Goal: Share content

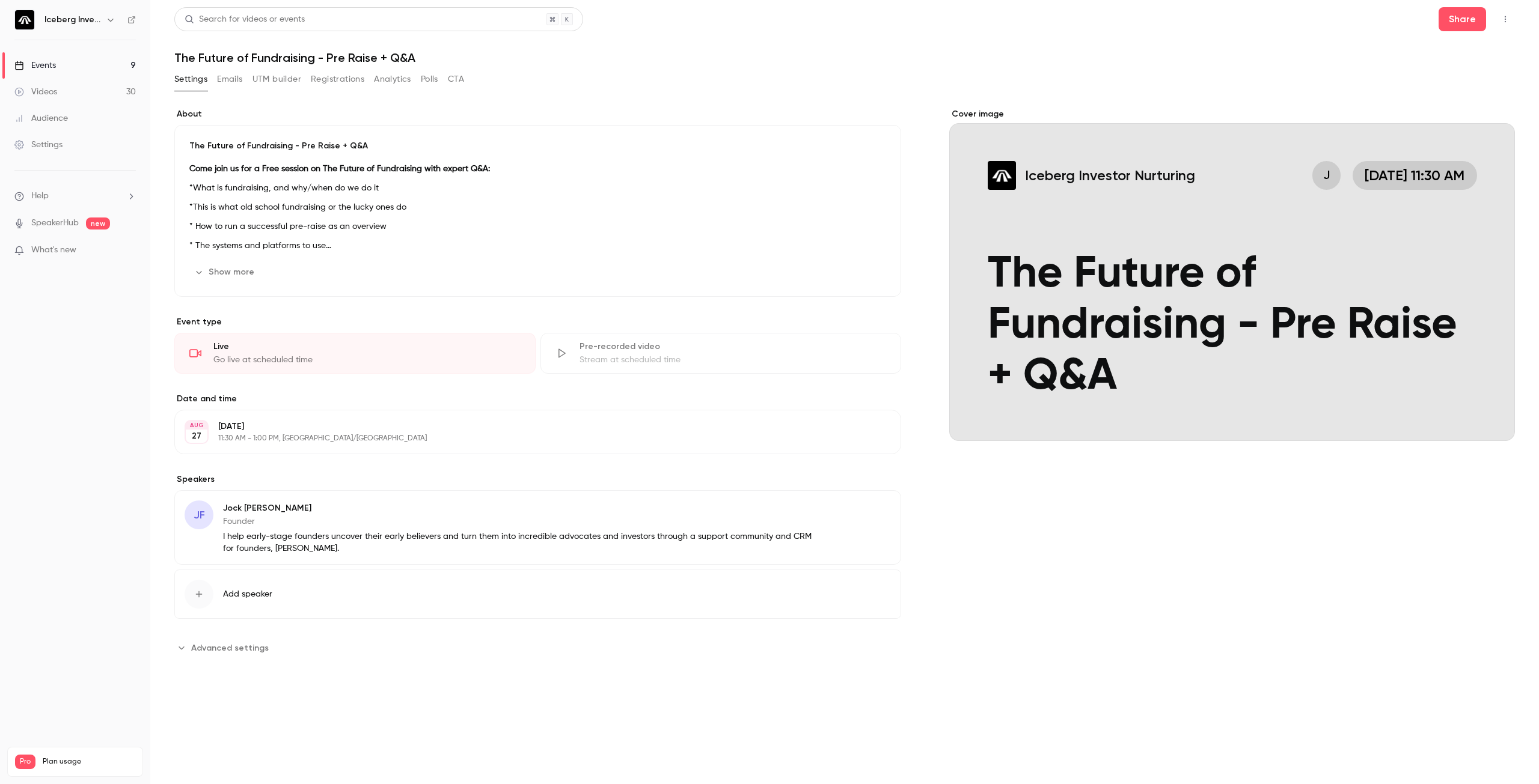
click at [192, 77] on button "Settings" at bounding box center [190, 79] width 33 height 20
click at [1477, 21] on button "Share" at bounding box center [1462, 20] width 48 height 24
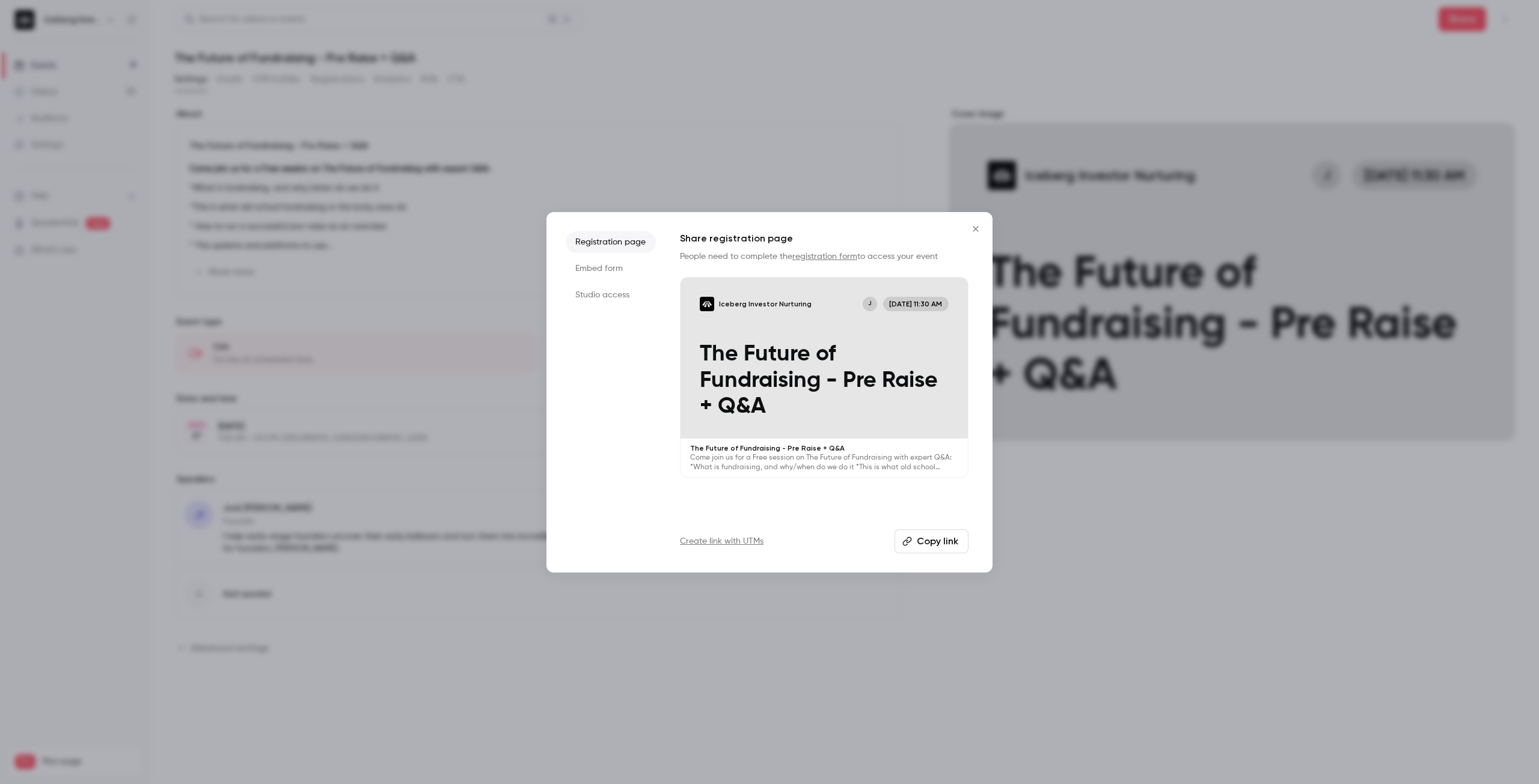
click at [922, 540] on button "Copy link" at bounding box center [931, 542] width 74 height 24
click at [882, 137] on div at bounding box center [770, 392] width 1539 height 784
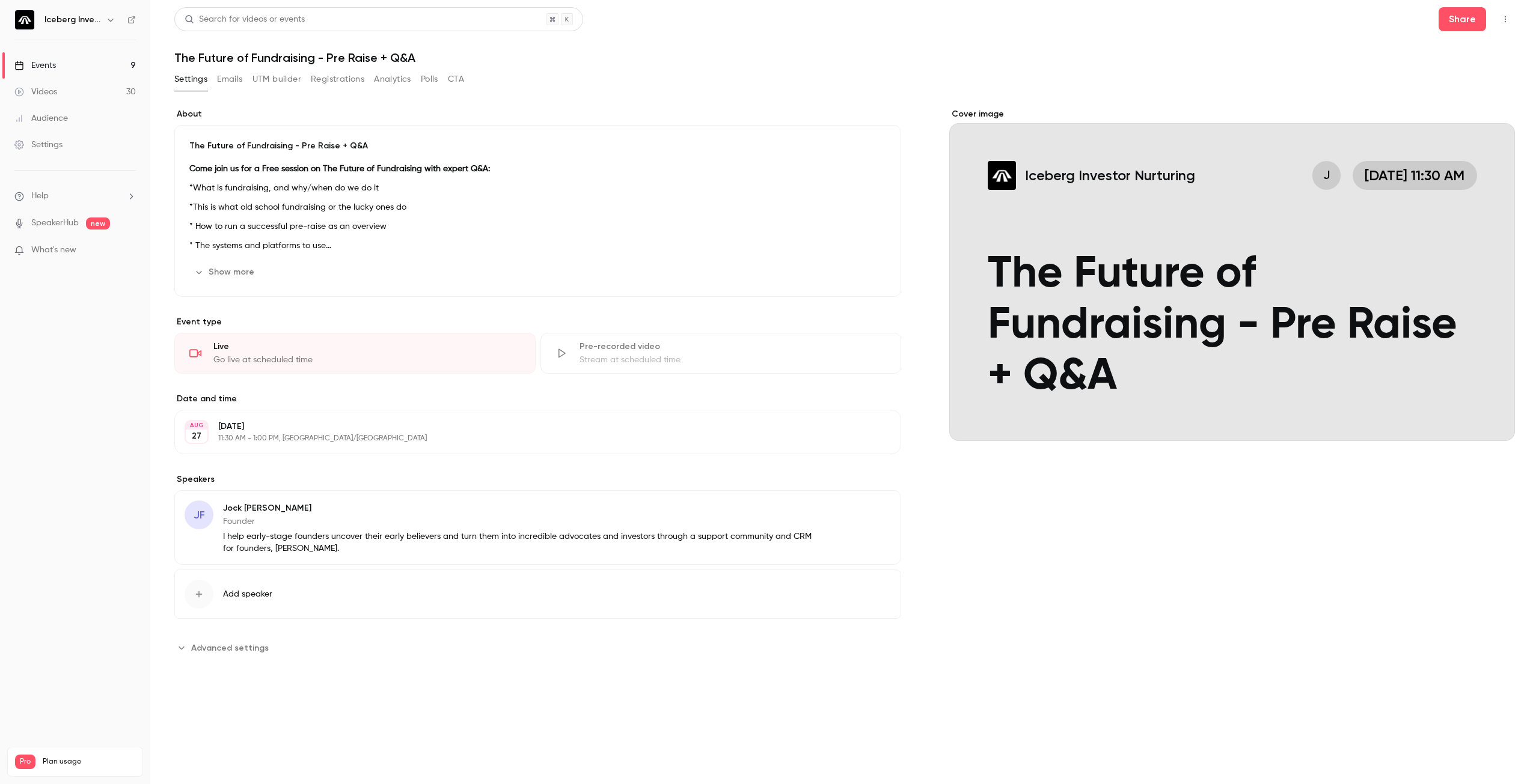
click at [1507, 21] on icon "button" at bounding box center [1505, 19] width 9 height 8
click at [1454, 78] on div "Enter Studio" at bounding box center [1459, 81] width 91 height 12
